Goal: Task Accomplishment & Management: Use online tool/utility

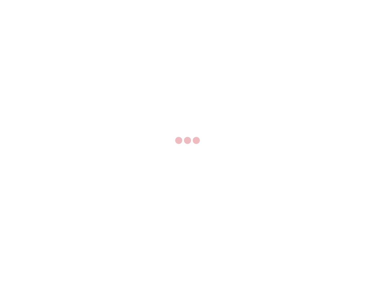
select select "US"
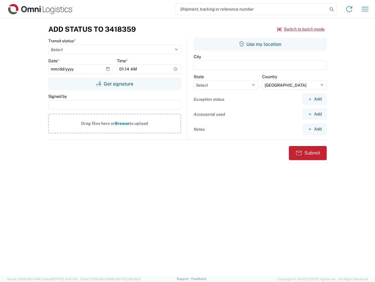
click at [252, 9] on input "search" at bounding box center [252, 9] width 152 height 11
click at [332, 9] on icon at bounding box center [332, 9] width 8 height 8
click at [350, 9] on icon at bounding box center [349, 8] width 9 height 9
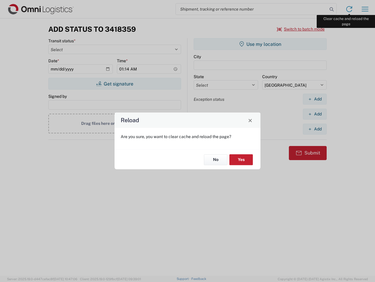
click at [365, 9] on div "Reload Are you sure, you want to clear cache and reload the page? No Yes" at bounding box center [187, 141] width 375 height 282
click at [301, 29] on div "Reload Are you sure, you want to clear cache and reload the page? No Yes" at bounding box center [187, 141] width 375 height 282
click at [115, 84] on div "Reload Are you sure, you want to clear cache and reload the page? No Yes" at bounding box center [187, 141] width 375 height 282
click at [260, 44] on div "Reload Are you sure, you want to clear cache and reload the page? No Yes" at bounding box center [187, 141] width 375 height 282
click at [315, 99] on div "Reload Are you sure, you want to clear cache and reload the page? No Yes" at bounding box center [187, 141] width 375 height 282
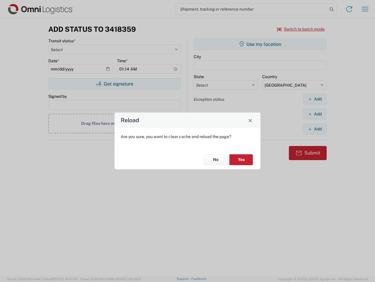
click at [315, 114] on div "Reload Are you sure, you want to clear cache and reload the page? No Yes" at bounding box center [187, 141] width 375 height 282
click at [315, 129] on div "Reload Are you sure, you want to clear cache and reload the page? No Yes" at bounding box center [187, 141] width 375 height 282
